Goal: Task Accomplishment & Management: Use online tool/utility

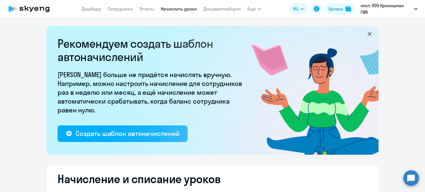
select select "10"
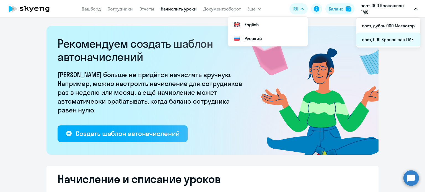
click at [406, 40] on li "пост, ООО Кроношпан ГМХ" at bounding box center [389, 40] width 64 height 14
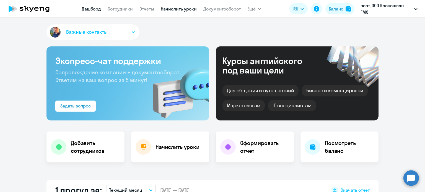
click at [181, 10] on link "Начислить уроки" at bounding box center [179, 9] width 36 height 6
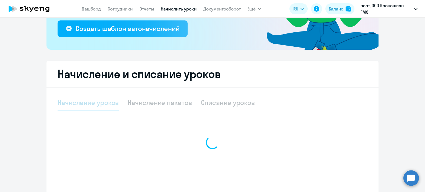
scroll to position [135, 0]
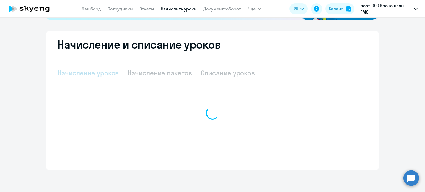
select select "10"
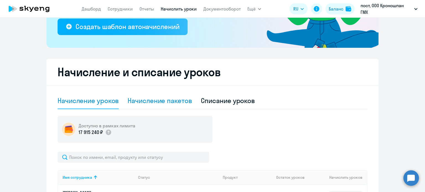
scroll to position [0, 0]
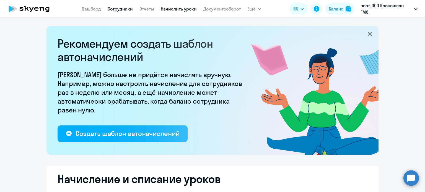
click at [124, 10] on link "Сотрудники" at bounding box center [120, 9] width 25 height 6
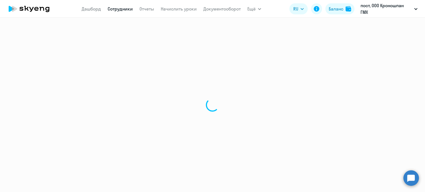
select select "30"
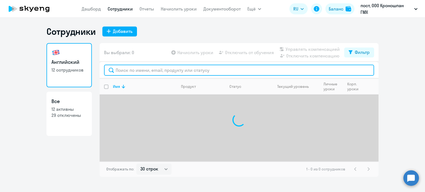
click at [139, 70] on input "text" at bounding box center [239, 70] width 270 height 11
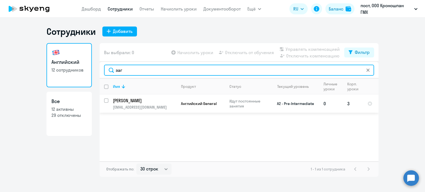
type input "заг"
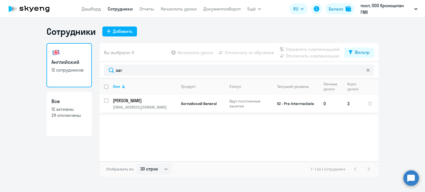
click at [141, 102] on p "[PERSON_NAME]" at bounding box center [144, 101] width 63 height 6
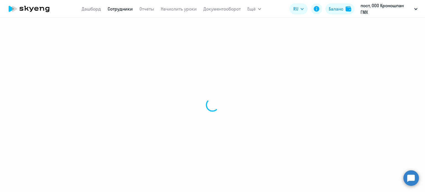
select select "english"
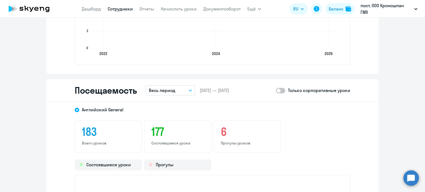
scroll to position [665, 0]
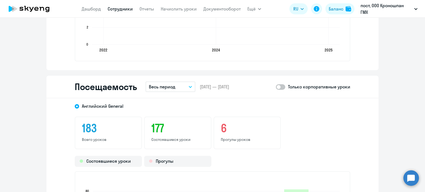
click at [223, 127] on h3 "6" at bounding box center [247, 128] width 53 height 13
click at [224, 132] on h3 "6" at bounding box center [247, 128] width 53 height 13
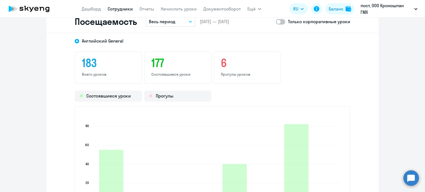
scroll to position [803, 0]
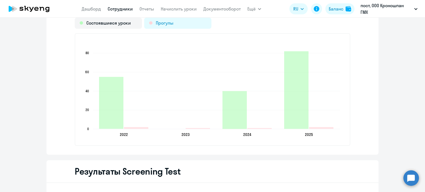
click at [176, 25] on div "Прогулы" at bounding box center [177, 23] width 67 height 11
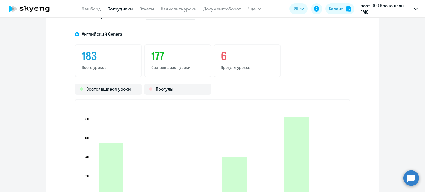
scroll to position [728, 0]
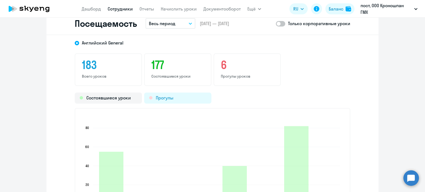
click at [168, 101] on div "Прогулы" at bounding box center [177, 98] width 67 height 11
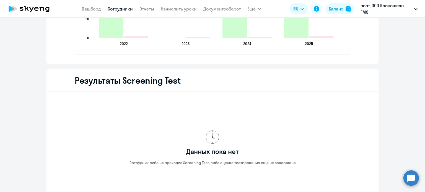
scroll to position [811, 0]
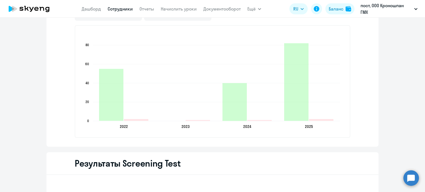
click at [131, 120] on icon "2022 2022 2023 2023 2024 2024 2025 2025 0 0 20 20 40 40 60 60 80 80" at bounding box center [212, 81] width 263 height 97
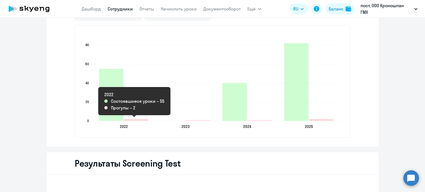
click at [132, 119] on icon "2022-10-16T21:00:00.000Z Прогулы 2" at bounding box center [136, 120] width 24 height 2
click at [135, 119] on icon "2022-10-16T21:00:00.000Z Прогулы 2" at bounding box center [136, 120] width 24 height 2
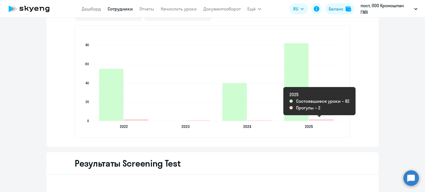
click at [329, 120] on icon "2025-02-17T21:00:00.000Z Прогулы 2" at bounding box center [321, 120] width 24 height 2
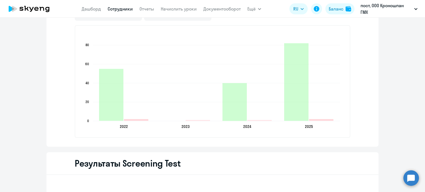
click at [329, 119] on icon "2025-02-17T21:00:00.000Z Прогулы 2" at bounding box center [321, 120] width 24 height 2
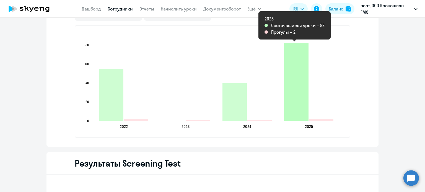
click at [302, 107] on icon "2025-02-17T21:00:00.000Z Состоявшиеся уроки 82" at bounding box center [296, 82] width 24 height 78
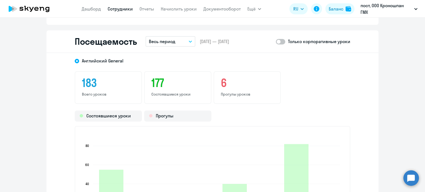
scroll to position [700, 0]
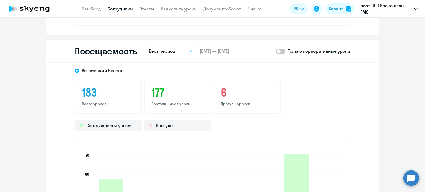
click at [227, 90] on h3 "6" at bounding box center [247, 92] width 53 height 13
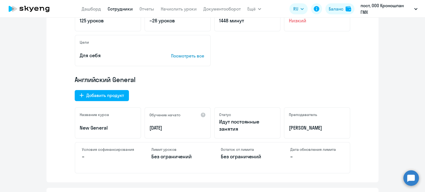
scroll to position [0, 0]
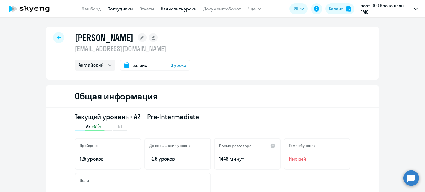
click at [174, 10] on link "Начислить уроки" at bounding box center [179, 9] width 36 height 6
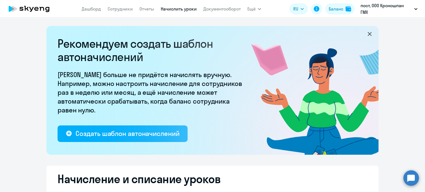
select select "10"
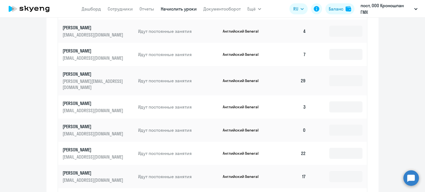
scroll to position [296, 0]
click at [349, 102] on input at bounding box center [346, 107] width 33 height 11
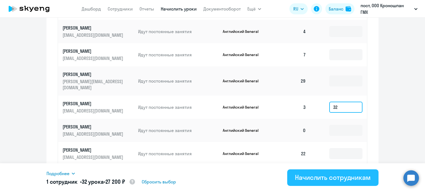
type input "32"
click at [336, 179] on div "Начислить сотрудникам" at bounding box center [333, 177] width 76 height 9
